Goal: Download file/media

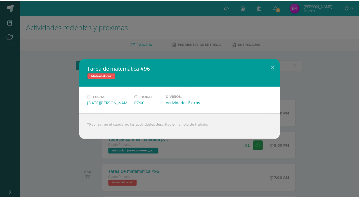
scroll to position [51, 0]
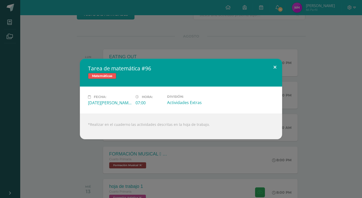
click at [276, 71] on button at bounding box center [275, 67] width 14 height 17
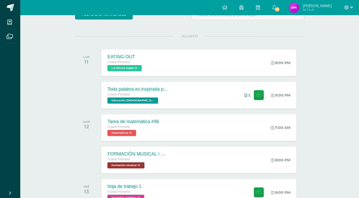
click at [352, 7] on icon at bounding box center [351, 8] width 3 height 2
click at [333, 34] on span "Cerrar sesión" at bounding box center [335, 34] width 23 height 5
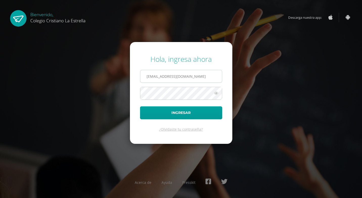
click at [156, 72] on input "[EMAIL_ADDRESS][DOMAIN_NAME]" at bounding box center [181, 76] width 82 height 12
type input "896@laestrella.edu.gt"
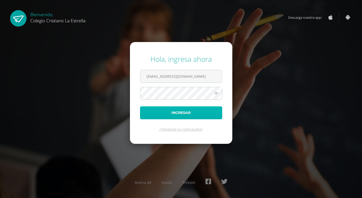
click at [161, 110] on button "Ingresar" at bounding box center [181, 112] width 82 height 13
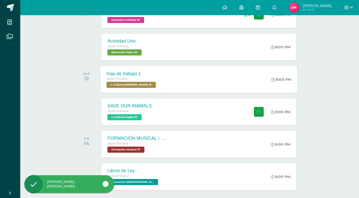
scroll to position [101, 0]
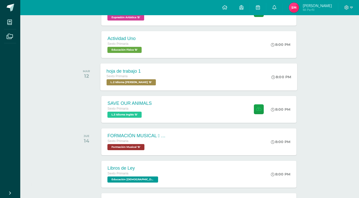
click at [179, 71] on div "hoja de trabajo 1 Sexto Primaria L.2 Idioma Maya Kaqchikel 'B' 8:00 PM hoja de …" at bounding box center [198, 76] width 197 height 27
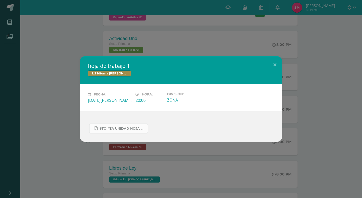
click at [127, 127] on span "6to 4ta unidad hoja de trabajo kaqchikel.pdf" at bounding box center [123, 129] width 46 height 4
click at [83, 26] on div "hoja de trabajo 1 L.2 Idioma Maya Kaqchikel Fecha: Martes 12 de Agosto Hora: 20…" at bounding box center [181, 99] width 362 height 198
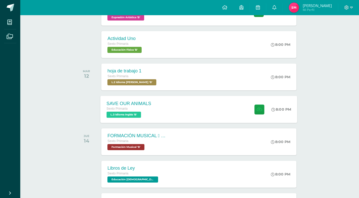
click at [139, 113] on span "L.3 Idioma Inglés 'B'" at bounding box center [124, 115] width 34 height 6
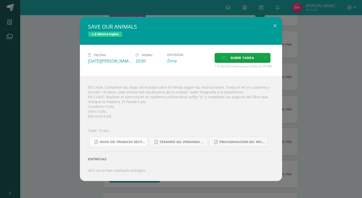
click at [125, 140] on span "Hoja de trabajo SEXTO1.pdf" at bounding box center [123, 142] width 46 height 4
click at [61, 42] on div "SAVE OUR ANIMALS L.3 Idioma Inglés Fecha: Martes 12 de Agosto Hora: 20:00 Divis…" at bounding box center [181, 99] width 358 height 164
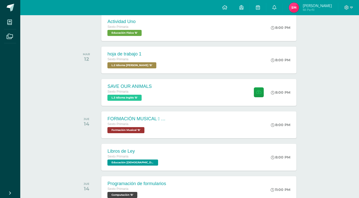
scroll to position [51, 0]
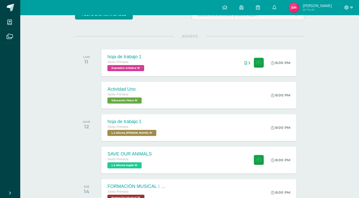
click at [352, 8] on icon at bounding box center [351, 7] width 3 height 5
click at [335, 33] on span "Cerrar sesión" at bounding box center [335, 34] width 23 height 5
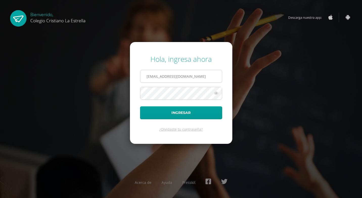
click at [202, 74] on input "[EMAIL_ADDRESS][DOMAIN_NAME]" at bounding box center [181, 76] width 82 height 12
type input "[EMAIL_ADDRESS][DOMAIN_NAME]"
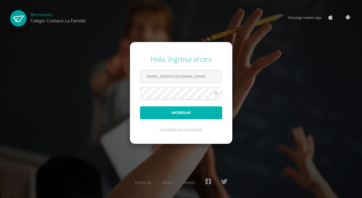
click at [189, 113] on button "Ingresar" at bounding box center [181, 112] width 82 height 13
